Goal: Task Accomplishment & Management: Use online tool/utility

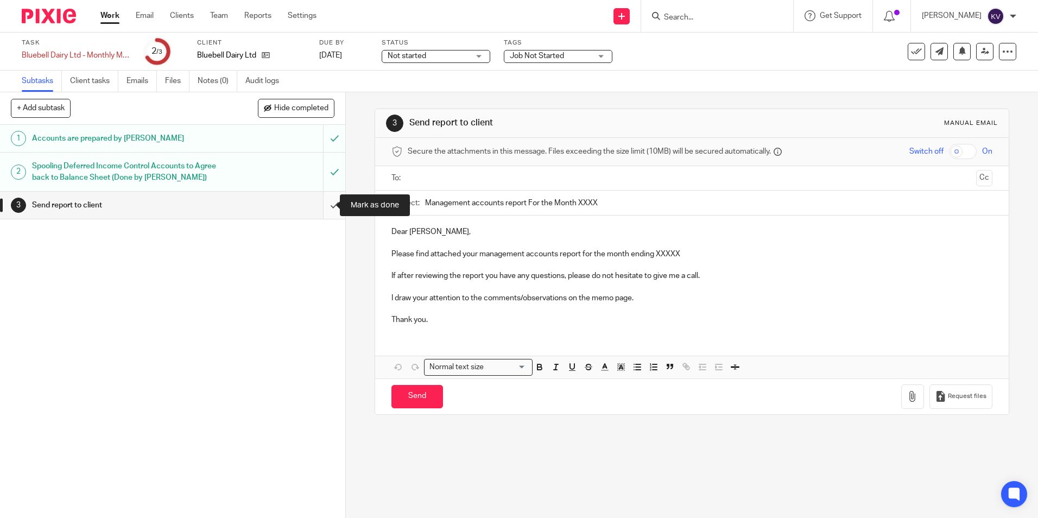
click at [324, 211] on input "submit" at bounding box center [172, 205] width 345 height 27
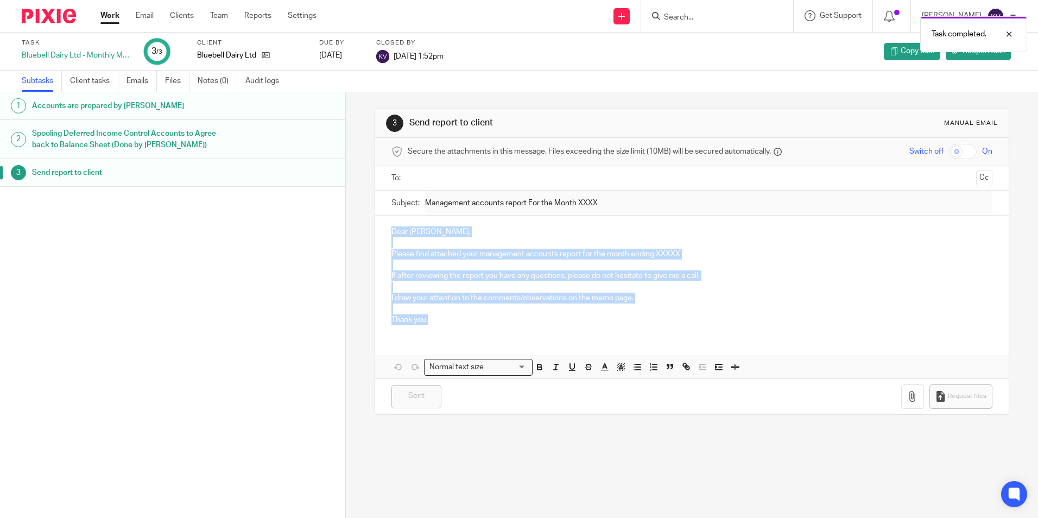
drag, startPoint x: 388, startPoint y: 229, endPoint x: 552, endPoint y: 316, distance: 185.8
click at [552, 316] on div "Dear Oliver, Please find attached your management accounts report for the month…" at bounding box center [691, 275] width 633 height 118
click at [790, 257] on p "Please find attached your management accounts report for the month ending XXXXX" at bounding box center [692, 254] width 601 height 11
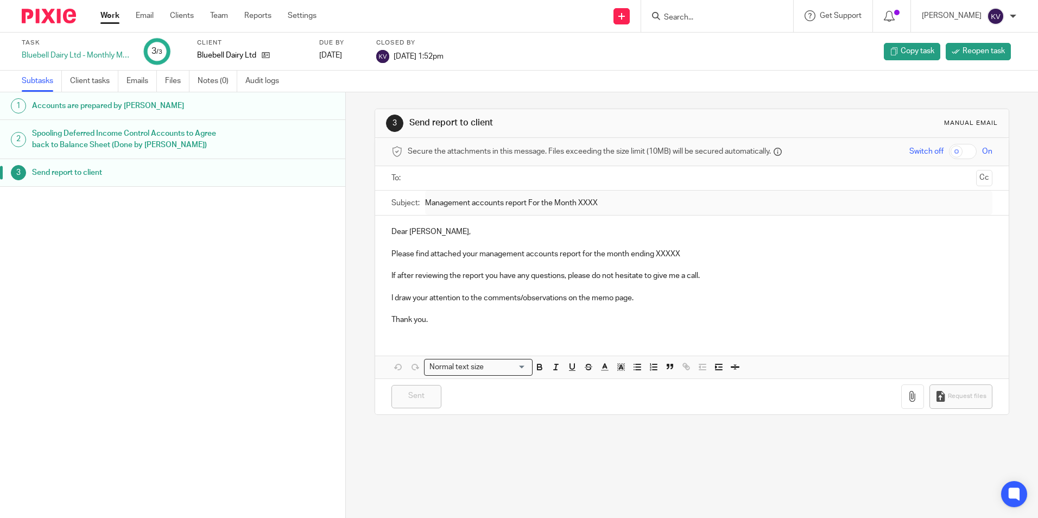
click at [431, 176] on input "text" at bounding box center [692, 178] width 560 height 12
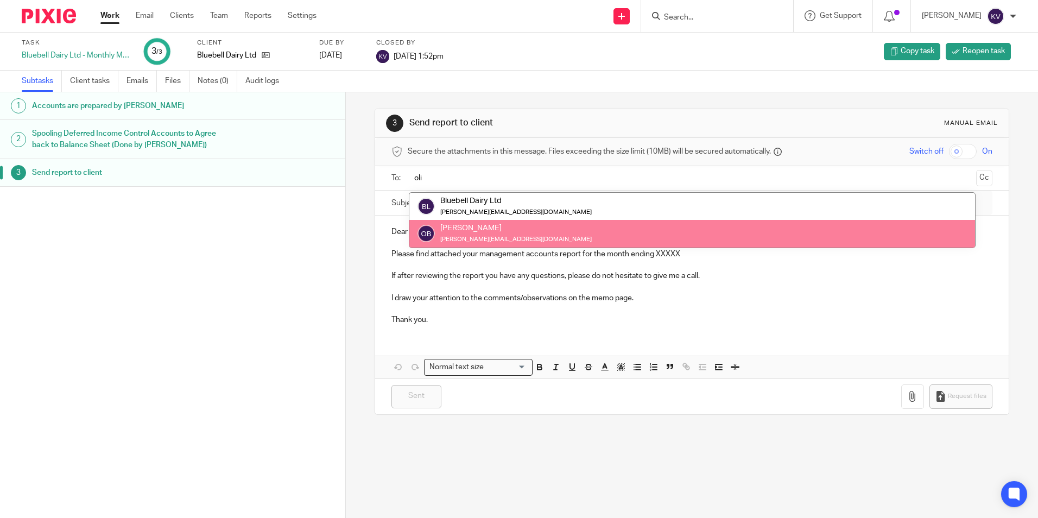
type input "oli"
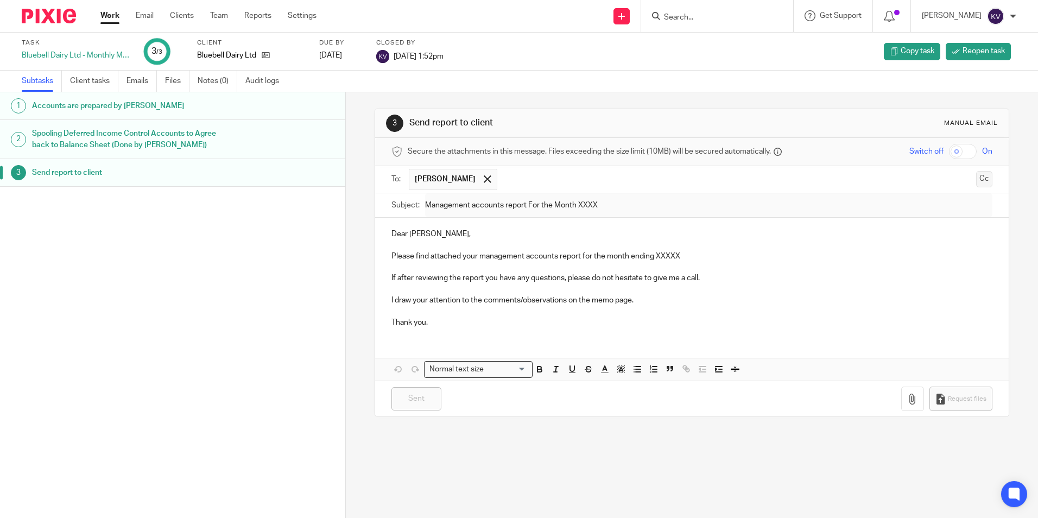
click at [976, 182] on button "Cc" at bounding box center [984, 179] width 16 height 16
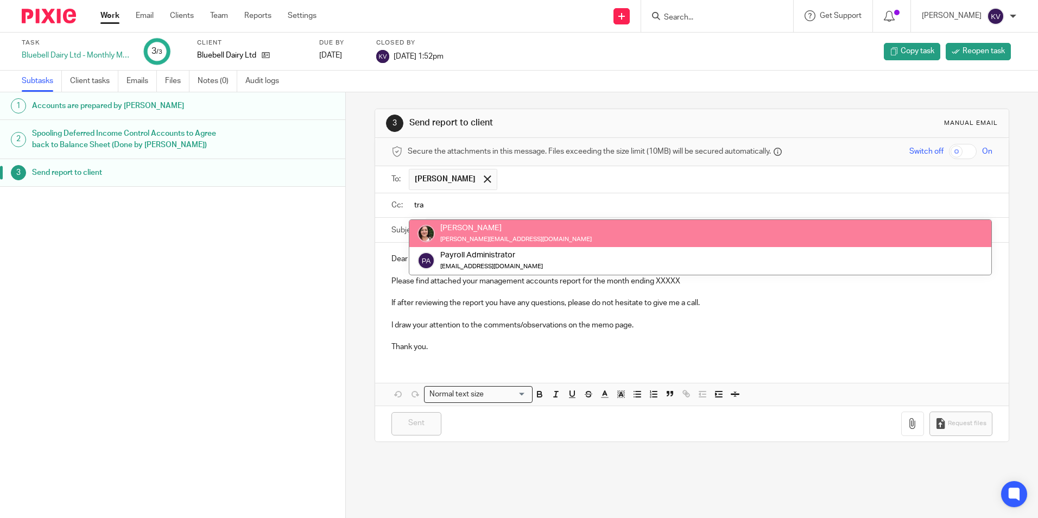
type input "tra"
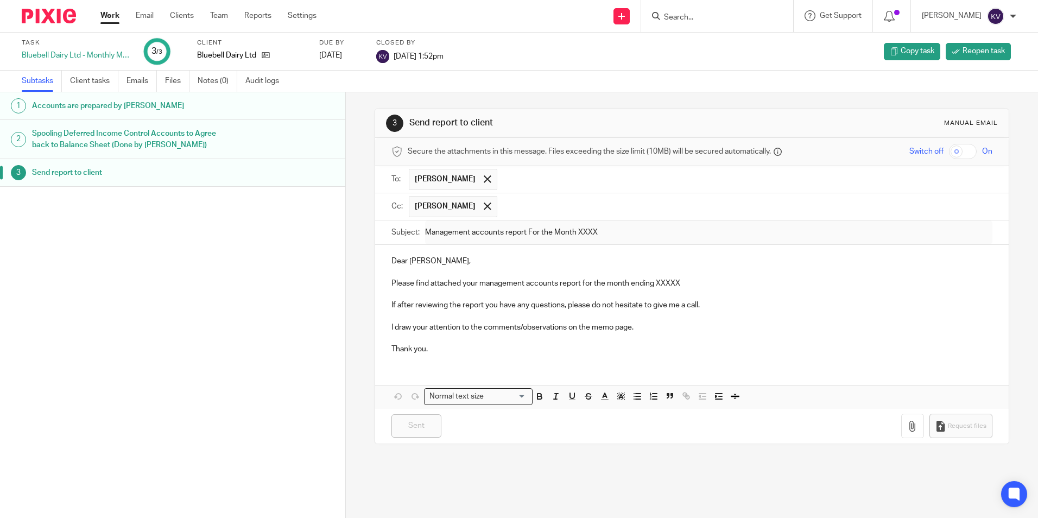
click at [402, 231] on label "Subject:" at bounding box center [406, 232] width 28 height 11
click at [481, 268] on p at bounding box center [692, 272] width 601 height 11
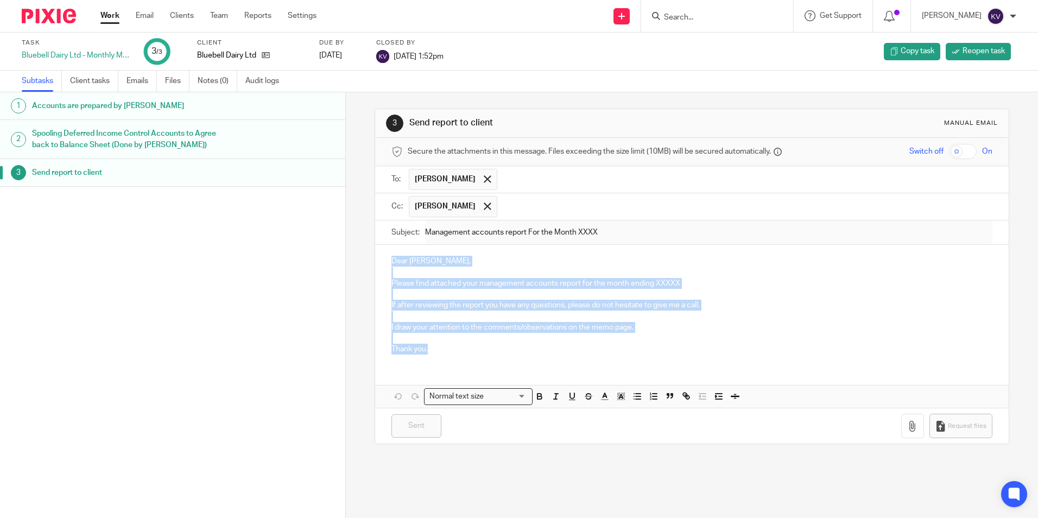
drag, startPoint x: 390, startPoint y: 259, endPoint x: 447, endPoint y: 356, distance: 111.9
click at [447, 356] on div "Dear Oliver, Please find attached your management accounts report for the month…" at bounding box center [691, 304] width 633 height 118
copy div "Dear Oliver, Please find attached your management accounts report for the month…"
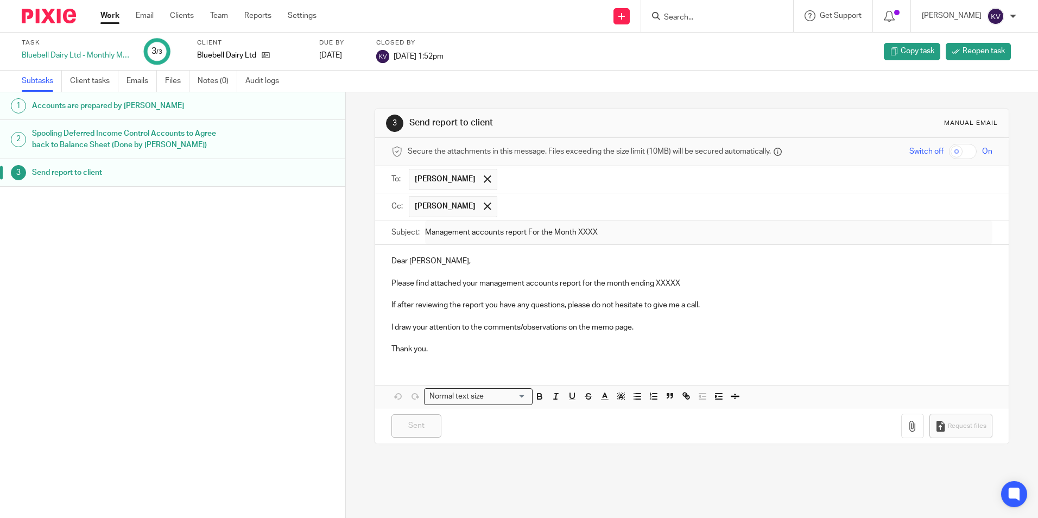
click at [103, 18] on link "Work" at bounding box center [109, 15] width 19 height 11
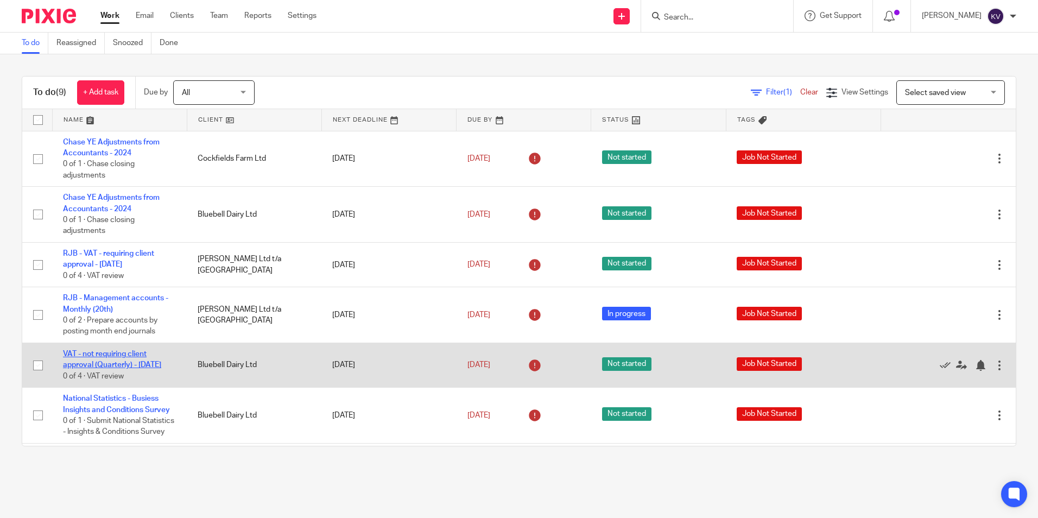
click at [71, 362] on link "VAT - not requiring client approval (Quarterly) - August 2025" at bounding box center [112, 359] width 98 height 18
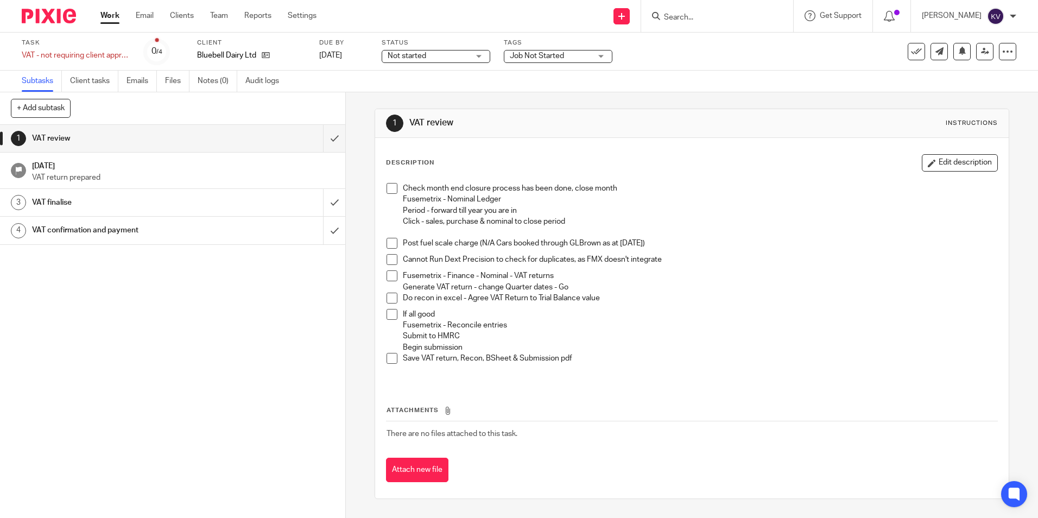
click at [389, 187] on span at bounding box center [392, 188] width 11 height 11
click at [393, 245] on span at bounding box center [392, 243] width 11 height 11
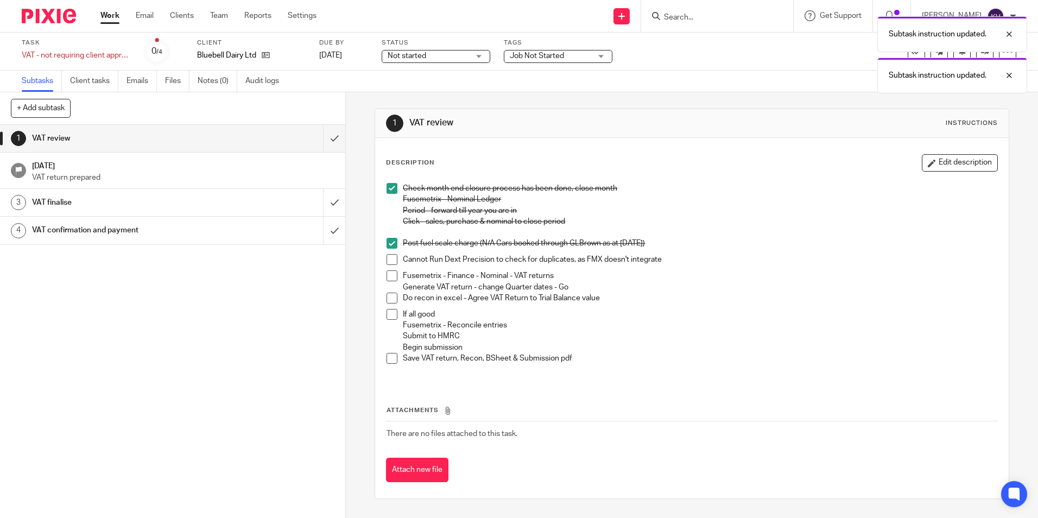
click at [392, 258] on span at bounding box center [392, 259] width 11 height 11
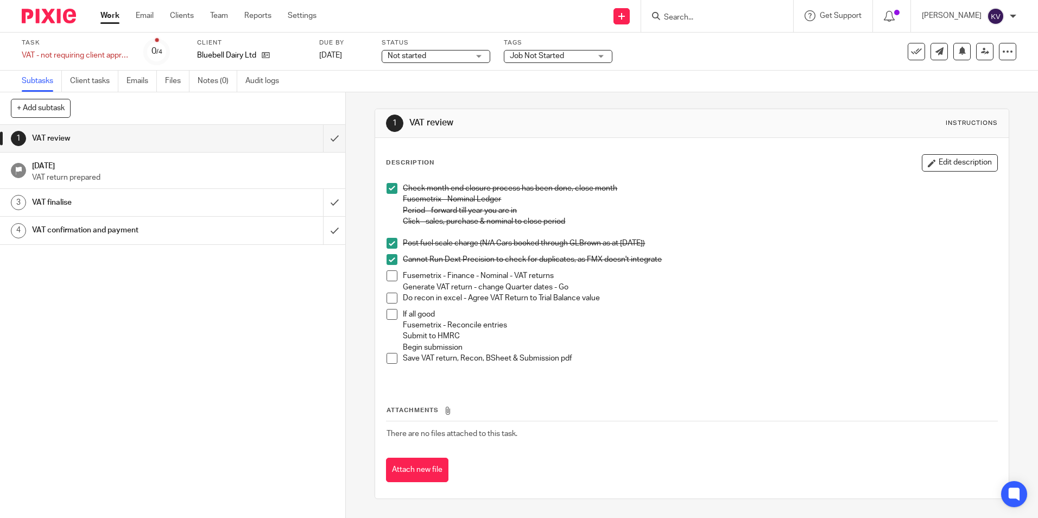
click at [389, 280] on span at bounding box center [392, 275] width 11 height 11
click at [389, 295] on span at bounding box center [392, 298] width 11 height 11
click at [393, 314] on span at bounding box center [392, 314] width 11 height 11
click at [393, 357] on span at bounding box center [392, 358] width 11 height 11
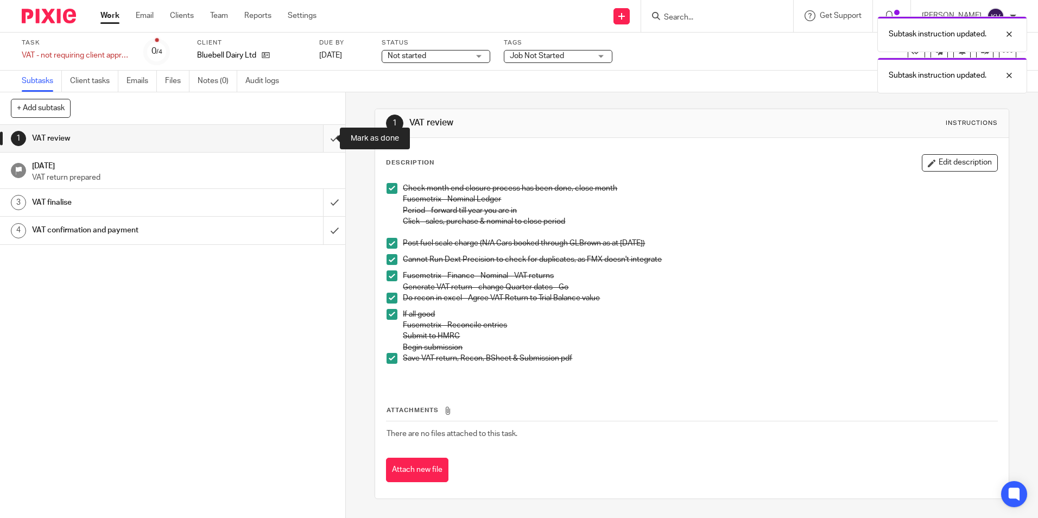
click at [321, 135] on input "submit" at bounding box center [172, 138] width 345 height 27
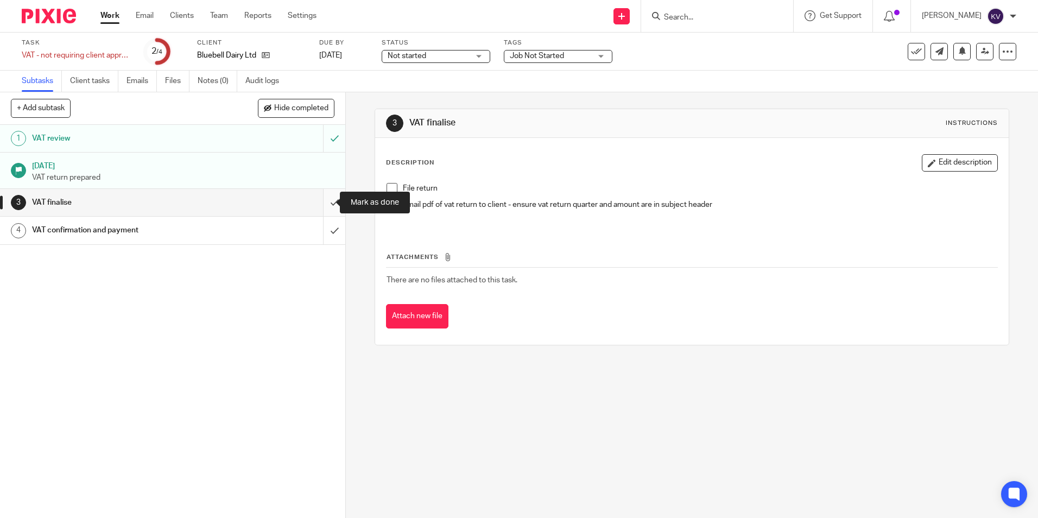
click at [322, 200] on input "submit" at bounding box center [172, 202] width 345 height 27
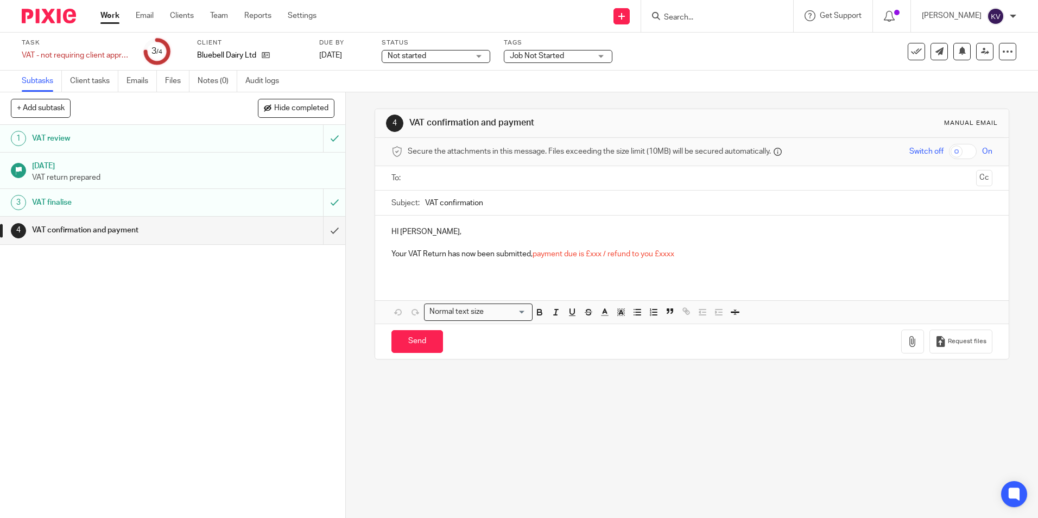
click at [422, 178] on input "text" at bounding box center [692, 178] width 560 height 12
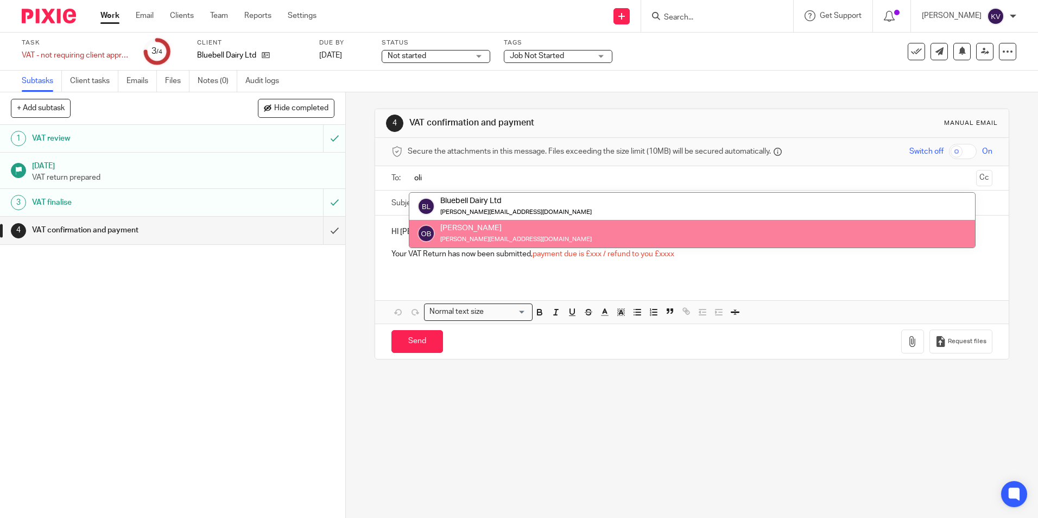
type input "oli"
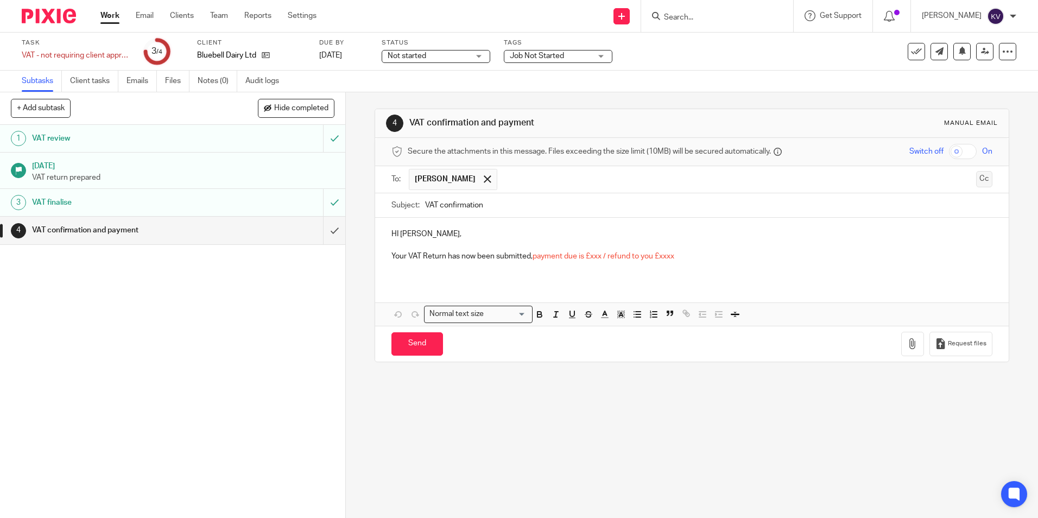
click at [976, 180] on button "Cc" at bounding box center [984, 179] width 16 height 16
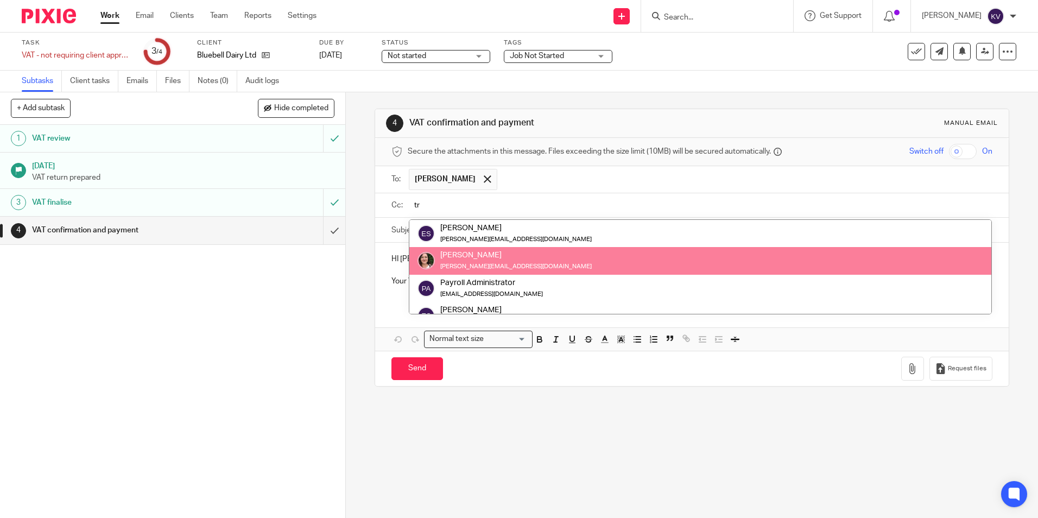
type input "tr"
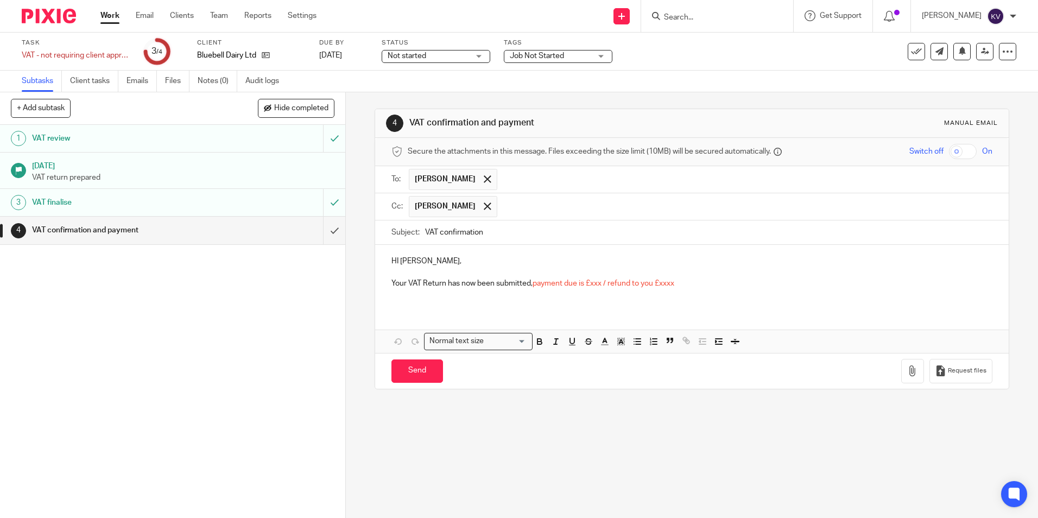
click at [397, 260] on p "HI Oliver," at bounding box center [692, 261] width 601 height 11
click at [593, 285] on span "payment due is £xxx / refund to you £xxxx" at bounding box center [604, 284] width 142 height 8
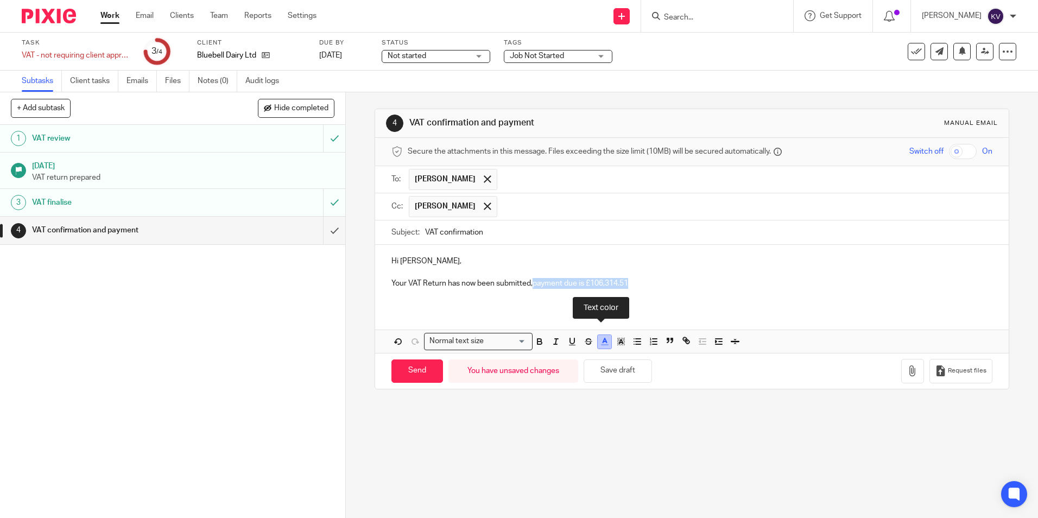
click at [600, 344] on icon "button" at bounding box center [605, 342] width 10 height 10
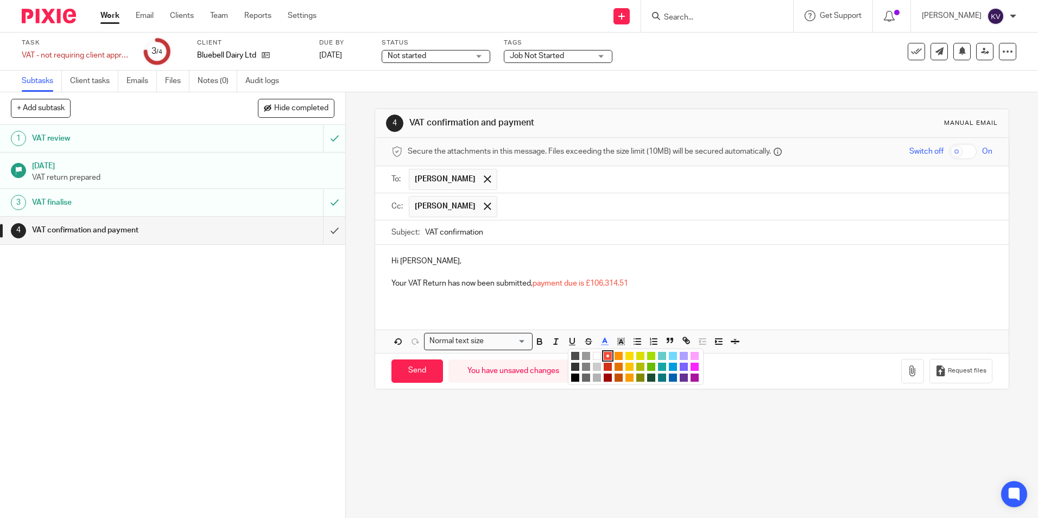
click at [572, 355] on li "color:#4D4D4D" at bounding box center [575, 356] width 8 height 8
click at [671, 264] on p "Hi Oliver," at bounding box center [692, 261] width 601 height 11
click at [649, 278] on p "Your VAT Return has now been submitted, payment due is £106,314.51" at bounding box center [692, 283] width 601 height 11
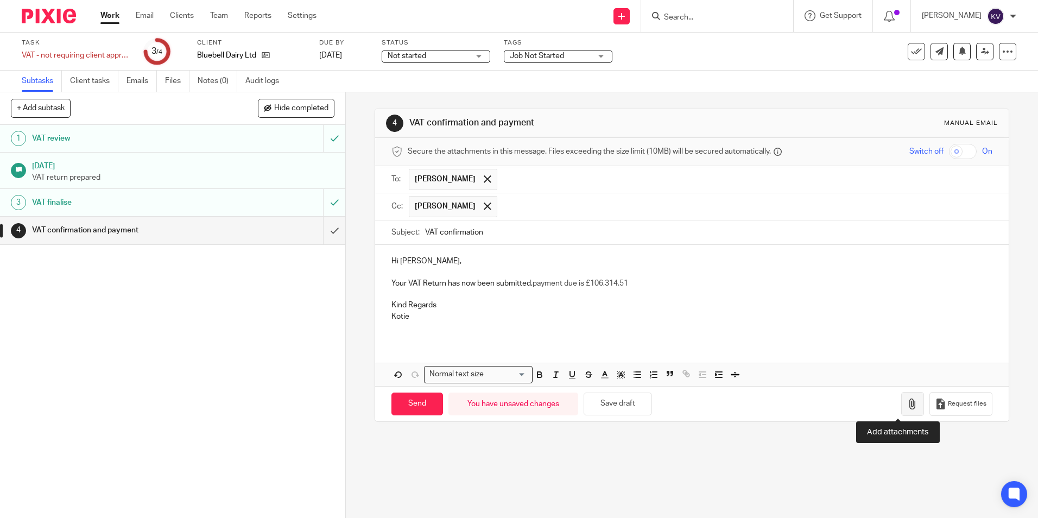
click at [907, 401] on icon "button" at bounding box center [912, 404] width 11 height 11
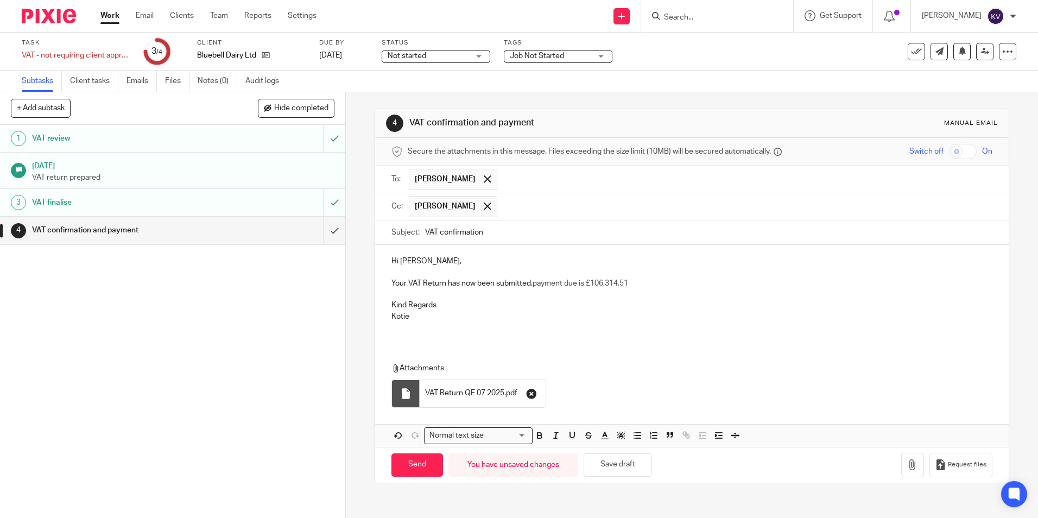
click at [526, 392] on icon "button" at bounding box center [531, 393] width 11 height 11
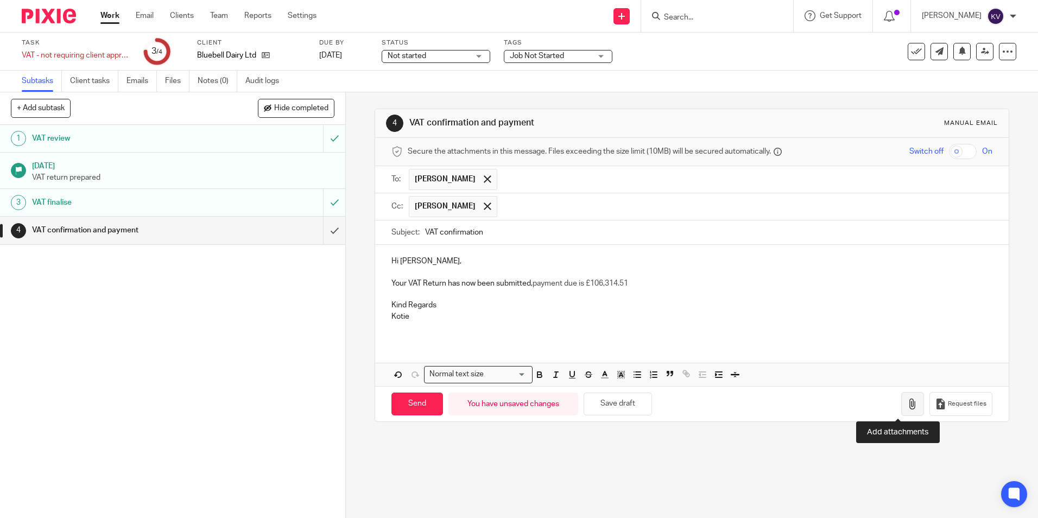
click at [907, 405] on icon "button" at bounding box center [912, 404] width 11 height 11
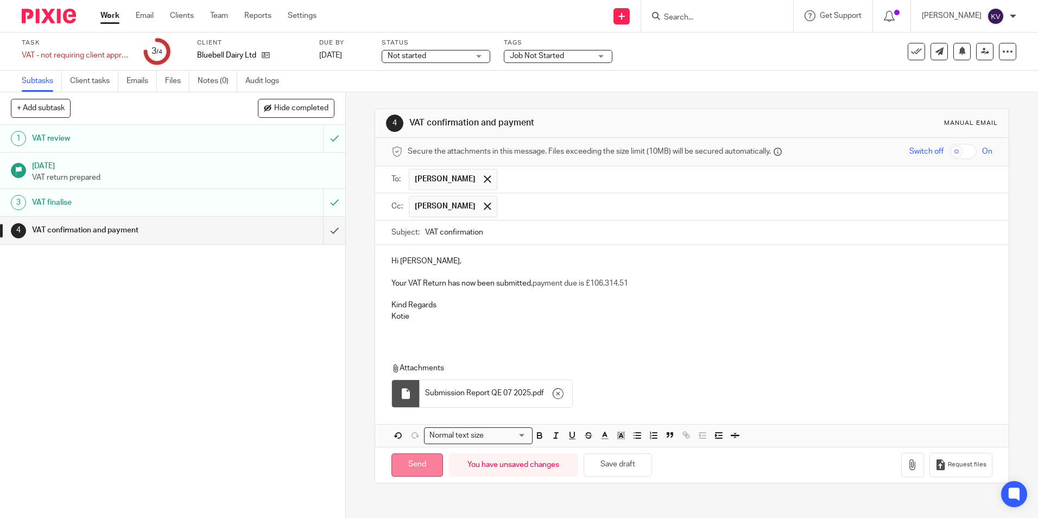
click at [409, 463] on input "Send" at bounding box center [418, 464] width 52 height 23
type input "Sent"
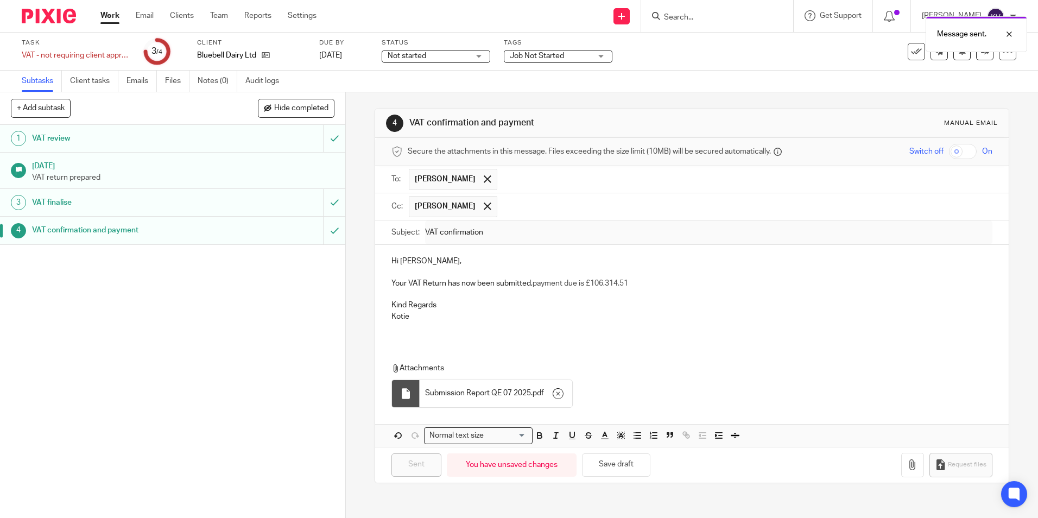
click at [110, 11] on link "Work" at bounding box center [109, 15] width 19 height 11
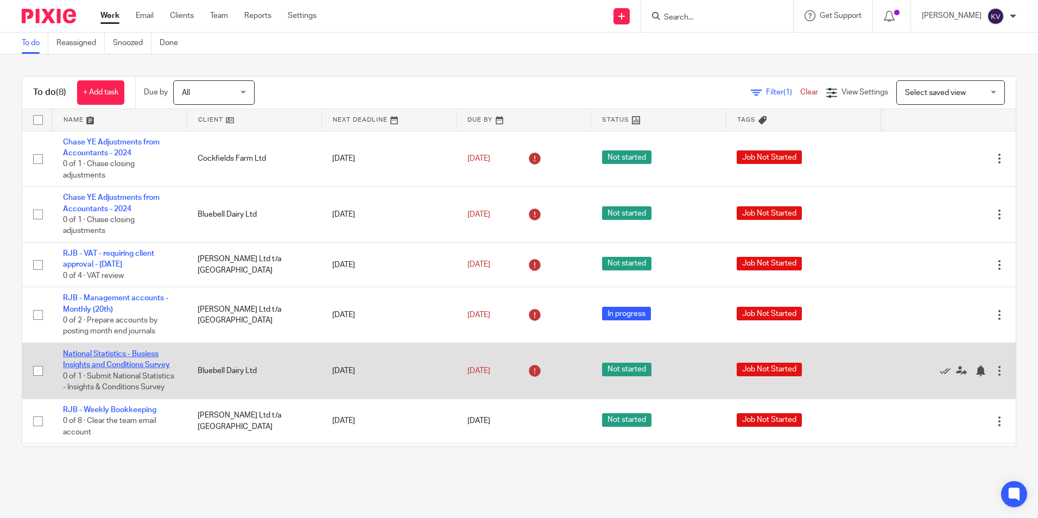
click at [97, 362] on link "National Statistics - Busiess Insights and Conditions Survey" at bounding box center [116, 359] width 107 height 18
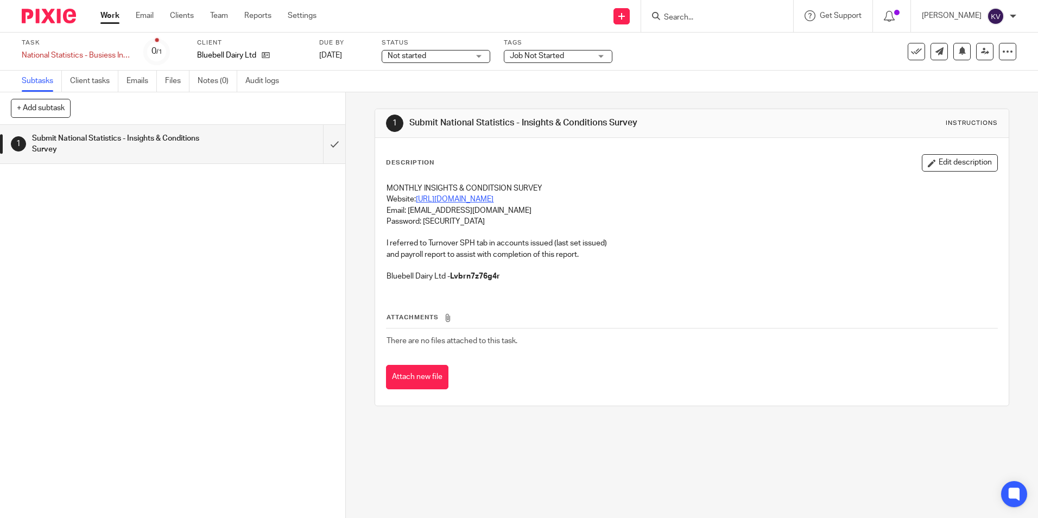
click at [434, 195] on link "[URL][DOMAIN_NAME]" at bounding box center [455, 199] width 78 height 8
click at [100, 13] on link "Work" at bounding box center [109, 15] width 19 height 11
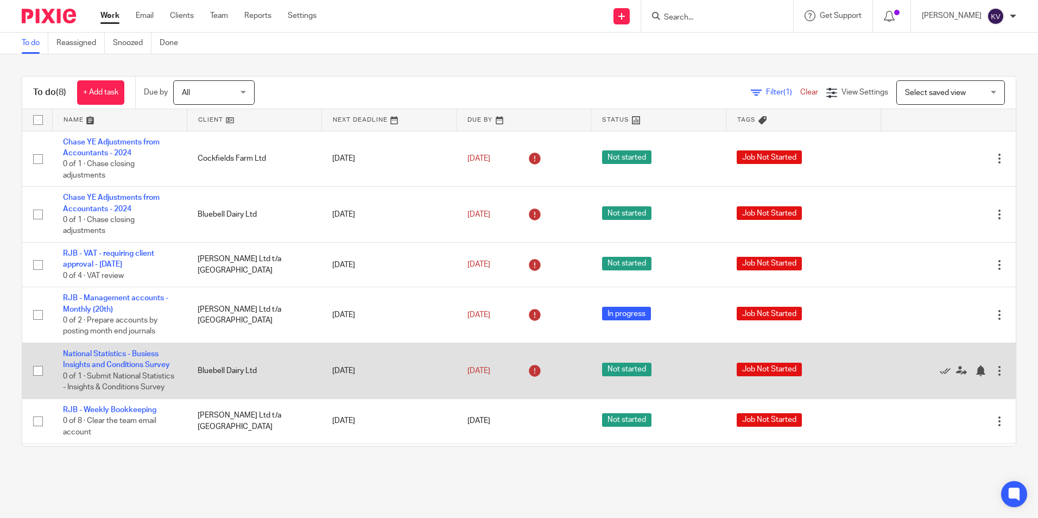
click at [78, 361] on td "National Statistics - Busiess Insights and Conditions Survey 0 of 1 · Submit Na…" at bounding box center [119, 371] width 135 height 56
click at [78, 362] on link "National Statistics - Busiess Insights and Conditions Survey" at bounding box center [116, 359] width 107 height 18
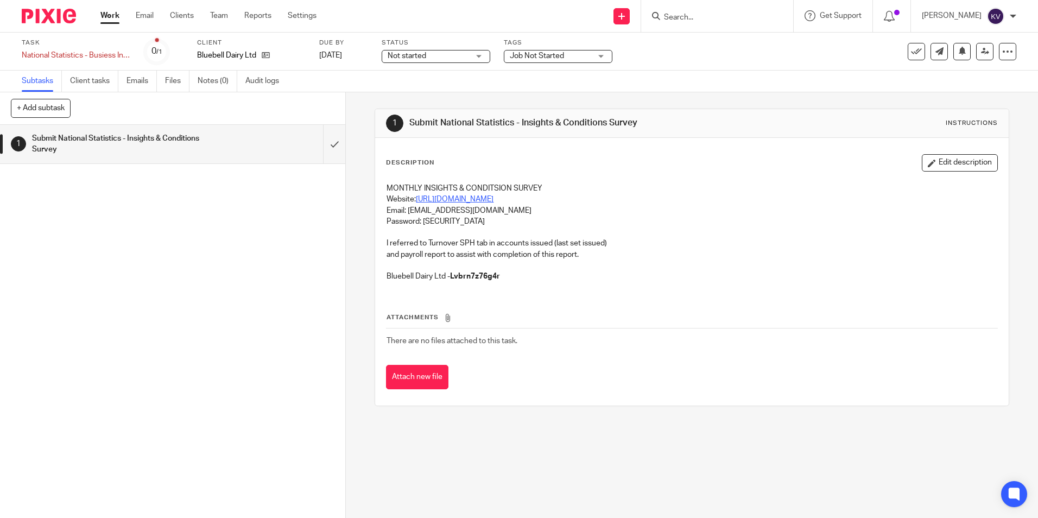
click at [435, 197] on link "[URL][DOMAIN_NAME]" at bounding box center [455, 199] width 78 height 8
drag, startPoint x: 421, startPoint y: 221, endPoint x: 482, endPoint y: 224, distance: 61.4
click at [482, 224] on p "Password: [SECURITY_DATA]" at bounding box center [692, 221] width 610 height 11
copy p "Bowmans2012!"
click at [327, 146] on input "submit" at bounding box center [172, 144] width 345 height 39
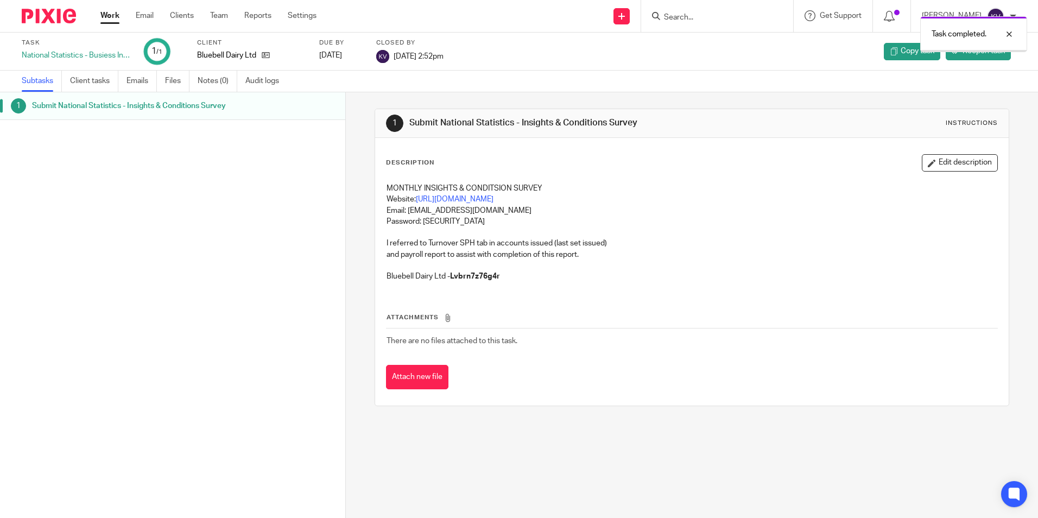
click at [109, 17] on link "Work" at bounding box center [109, 15] width 19 height 11
